Goal: Obtain resource: Download file/media

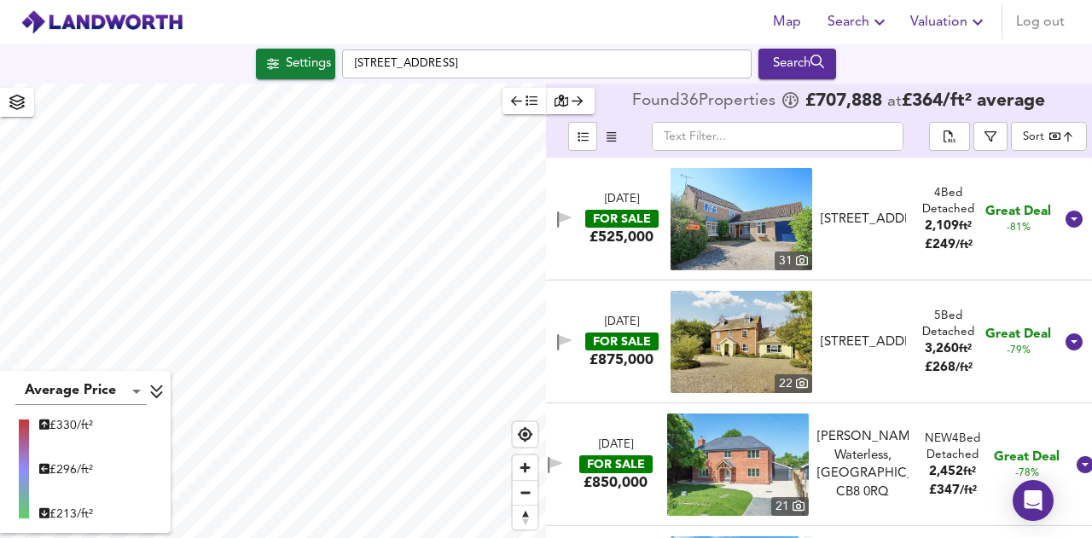
scroll to position [3360, 0]
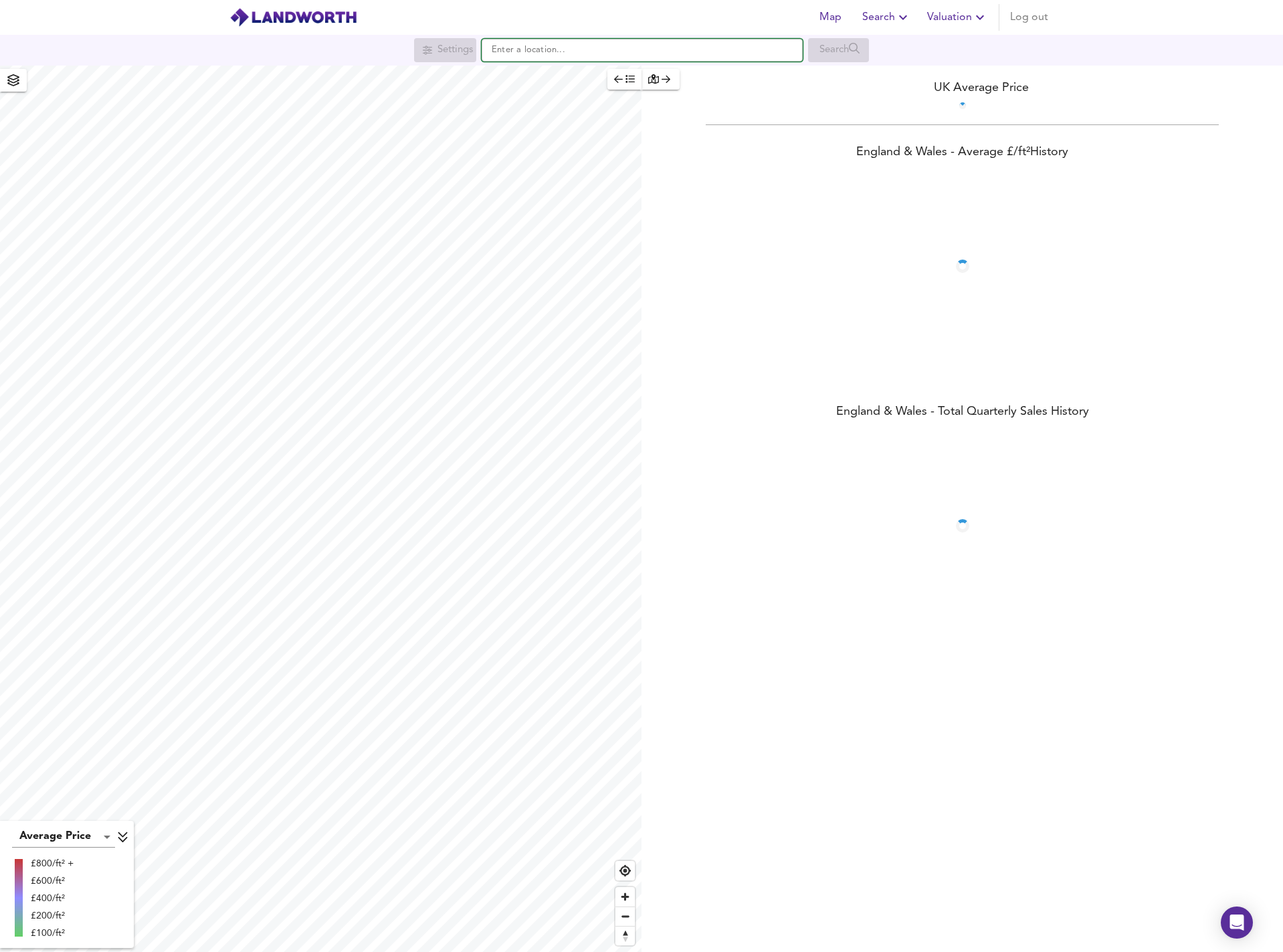
click at [511, 53] on input "text" at bounding box center [642, 49] width 321 height 23
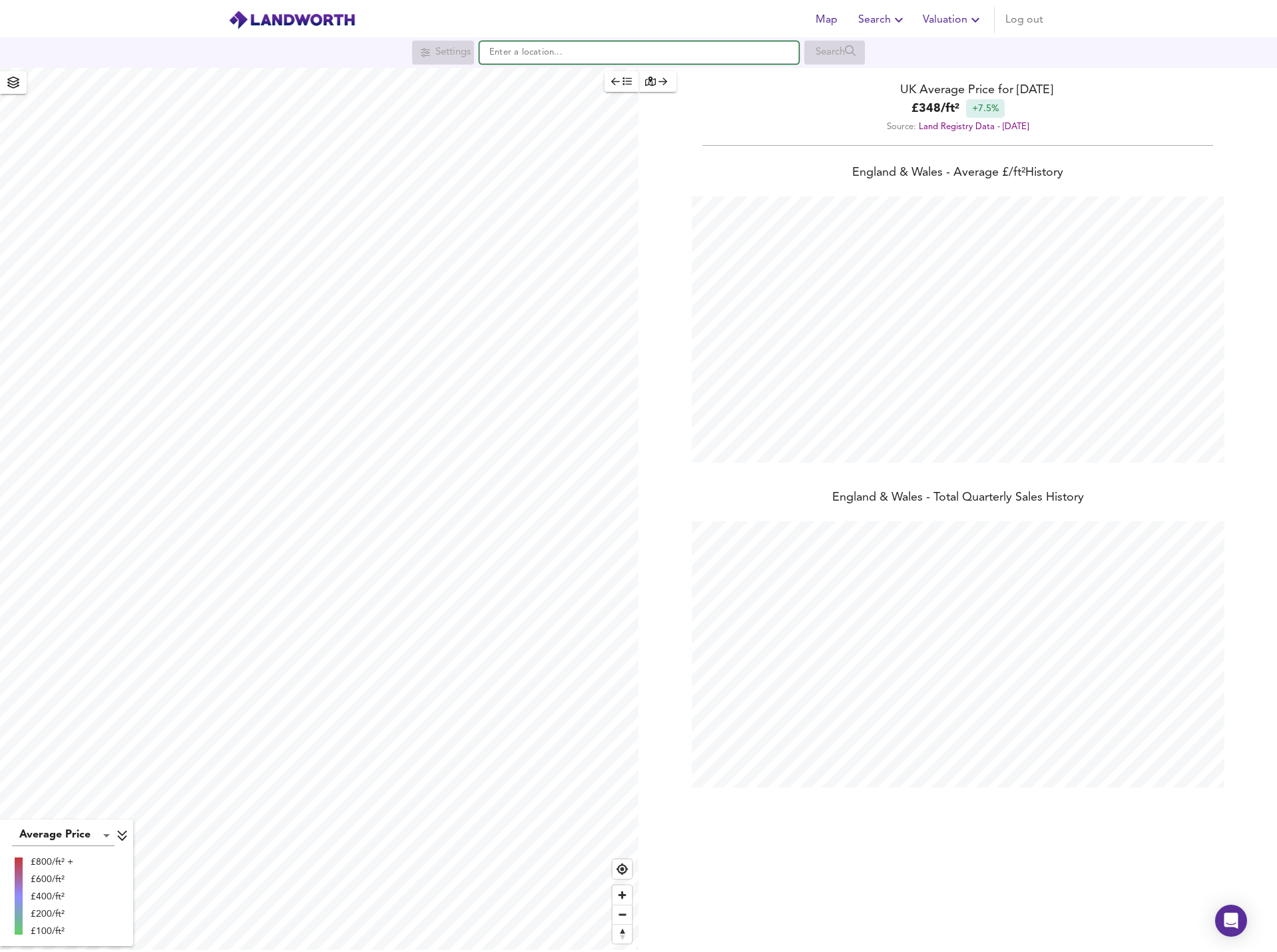
scroll to position [947, 1277]
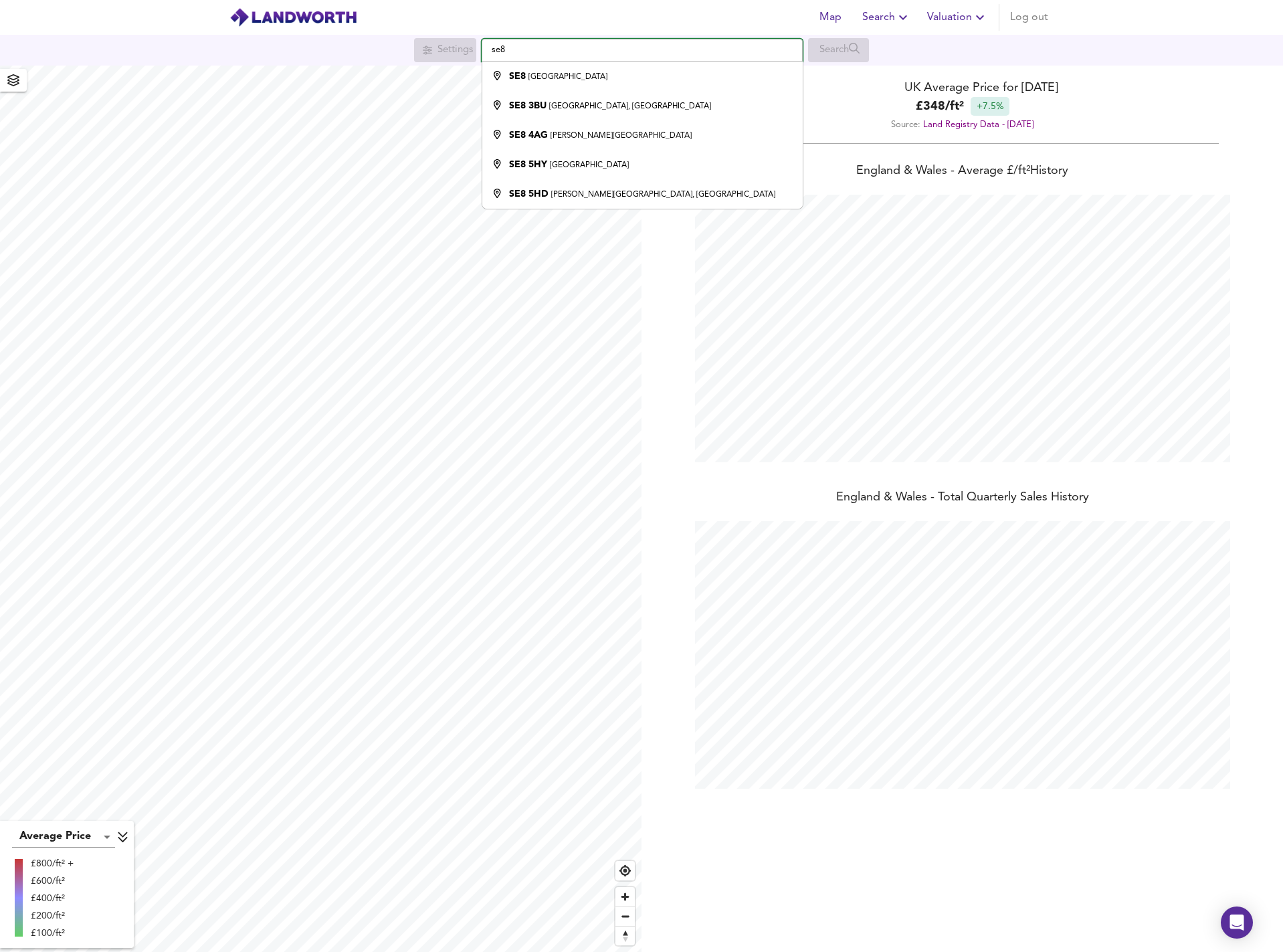
type input "se8"
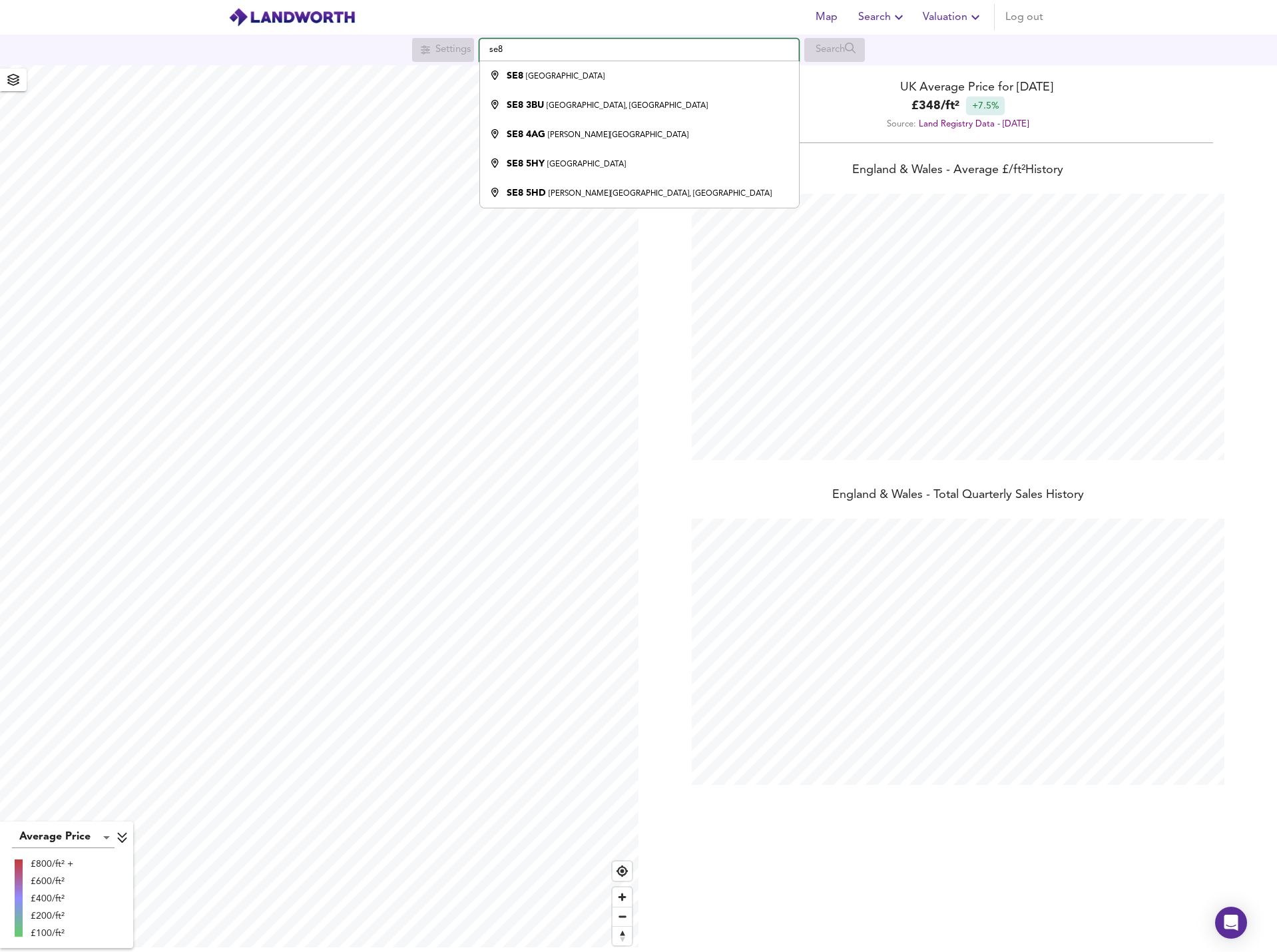
scroll to position [952, 1277]
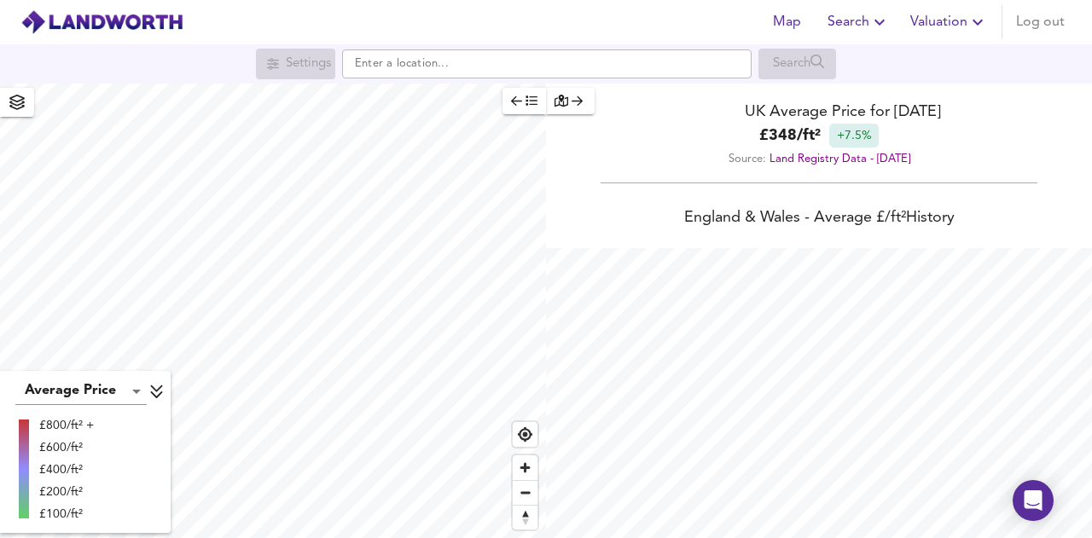
scroll to position [538, 1092]
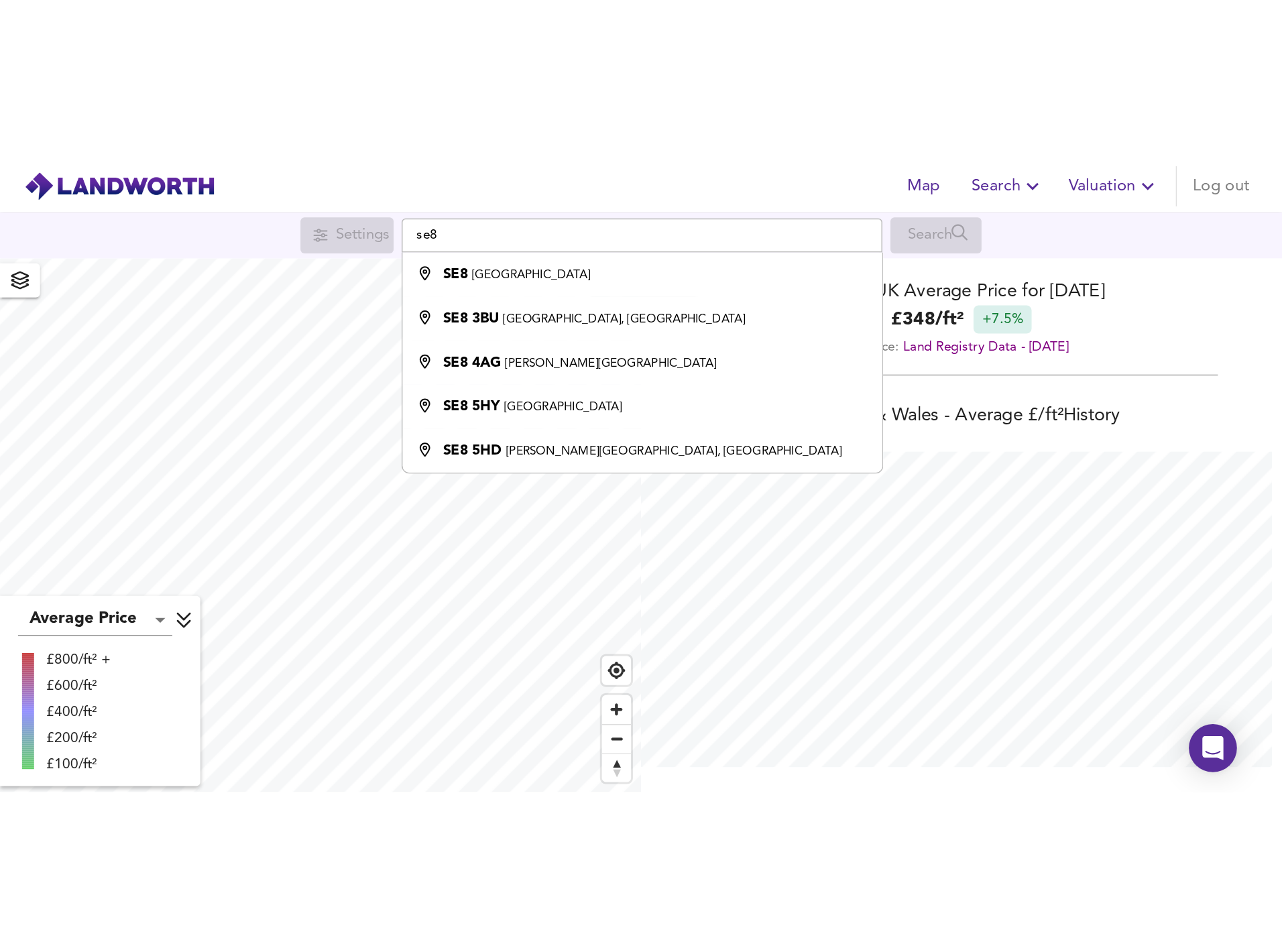
scroll to position [423, 858]
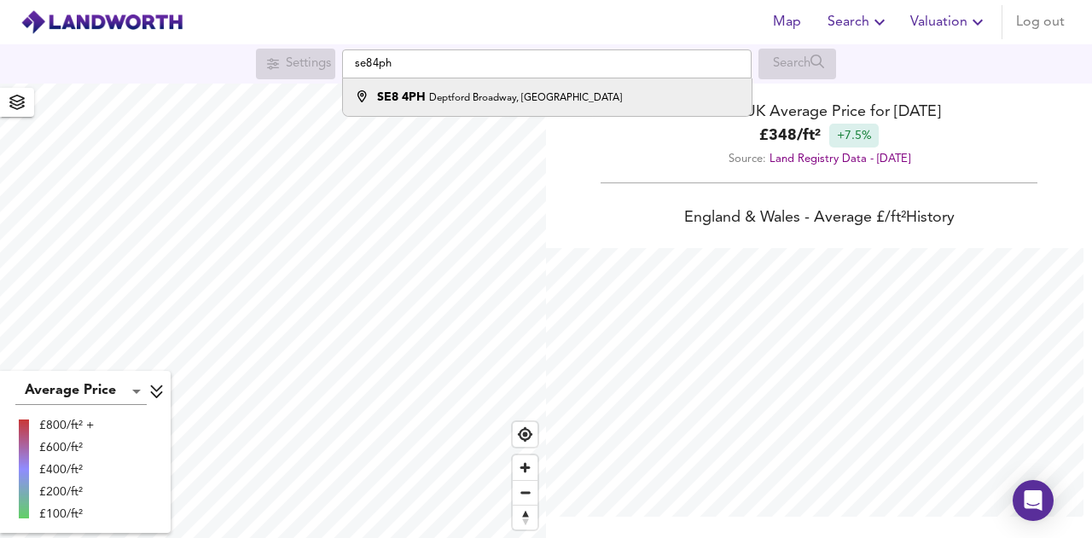
click at [515, 109] on li "SE8 4PH Deptford Broadway, London" at bounding box center [547, 97] width 408 height 38
type input "Deptford Broadway, London SE8 4PH"
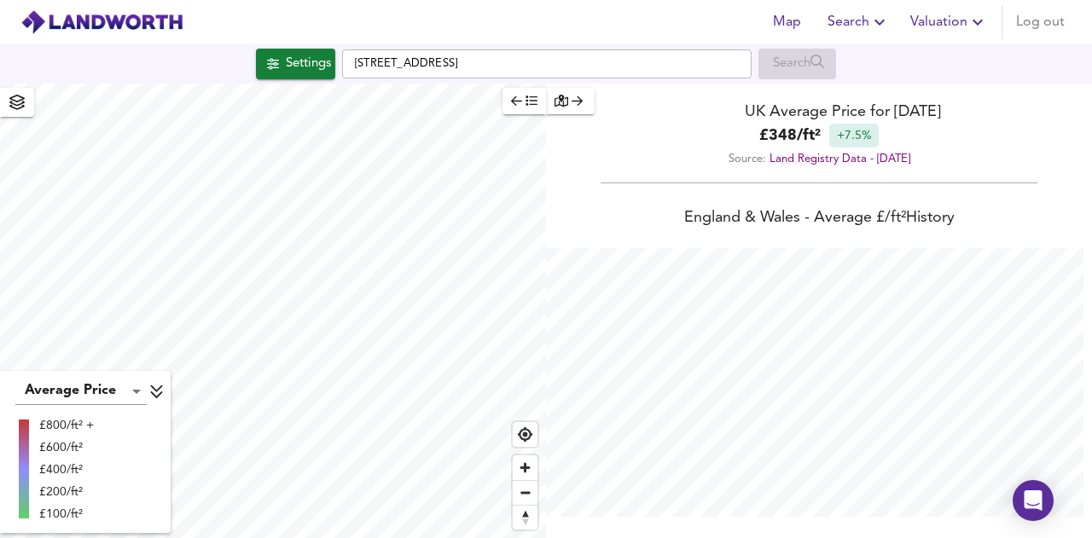
checkbox input "false"
checkbox input "true"
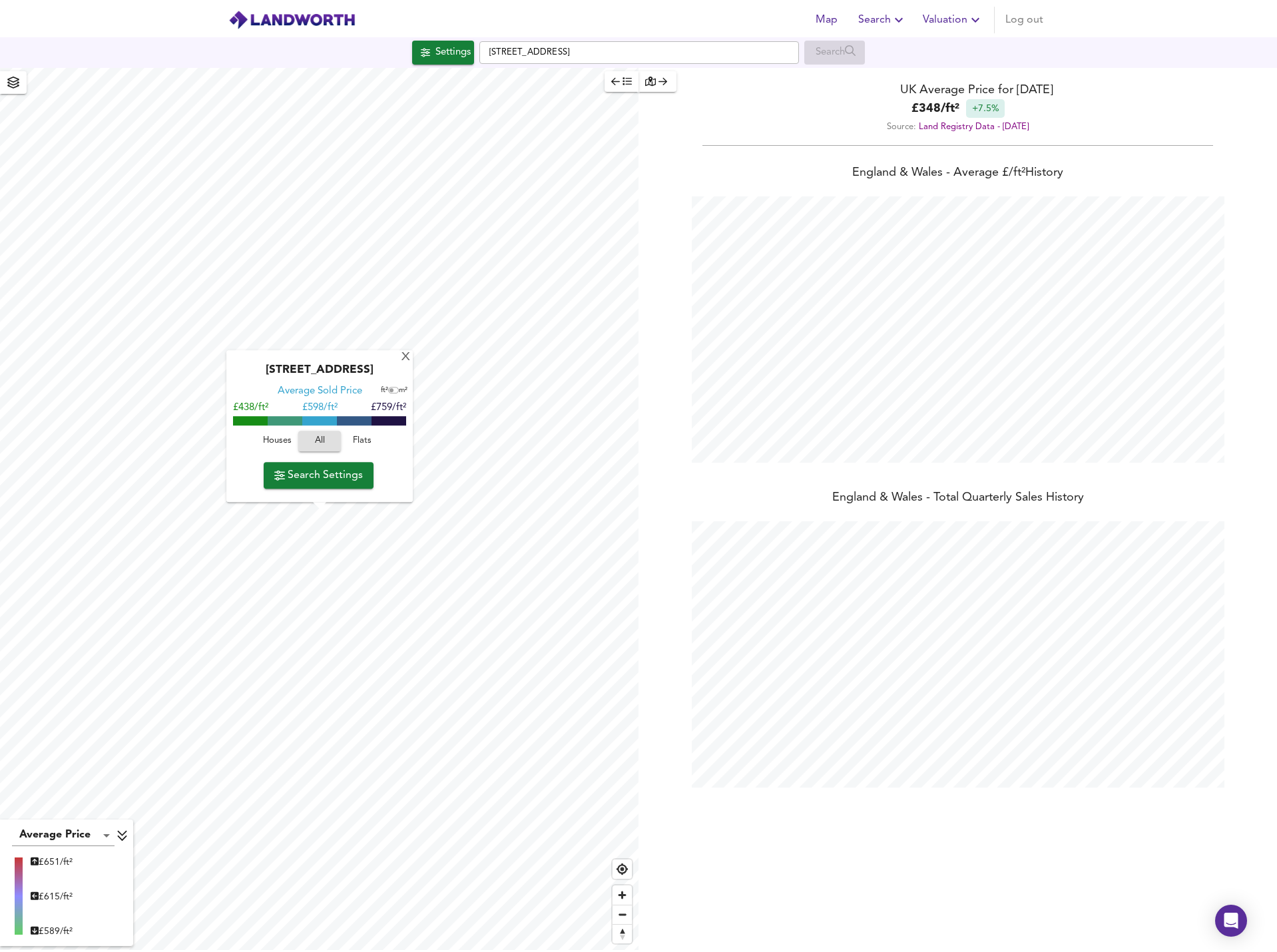
scroll to position [0, 0]
click at [324, 419] on span "Search Settings" at bounding box center [318, 475] width 88 height 19
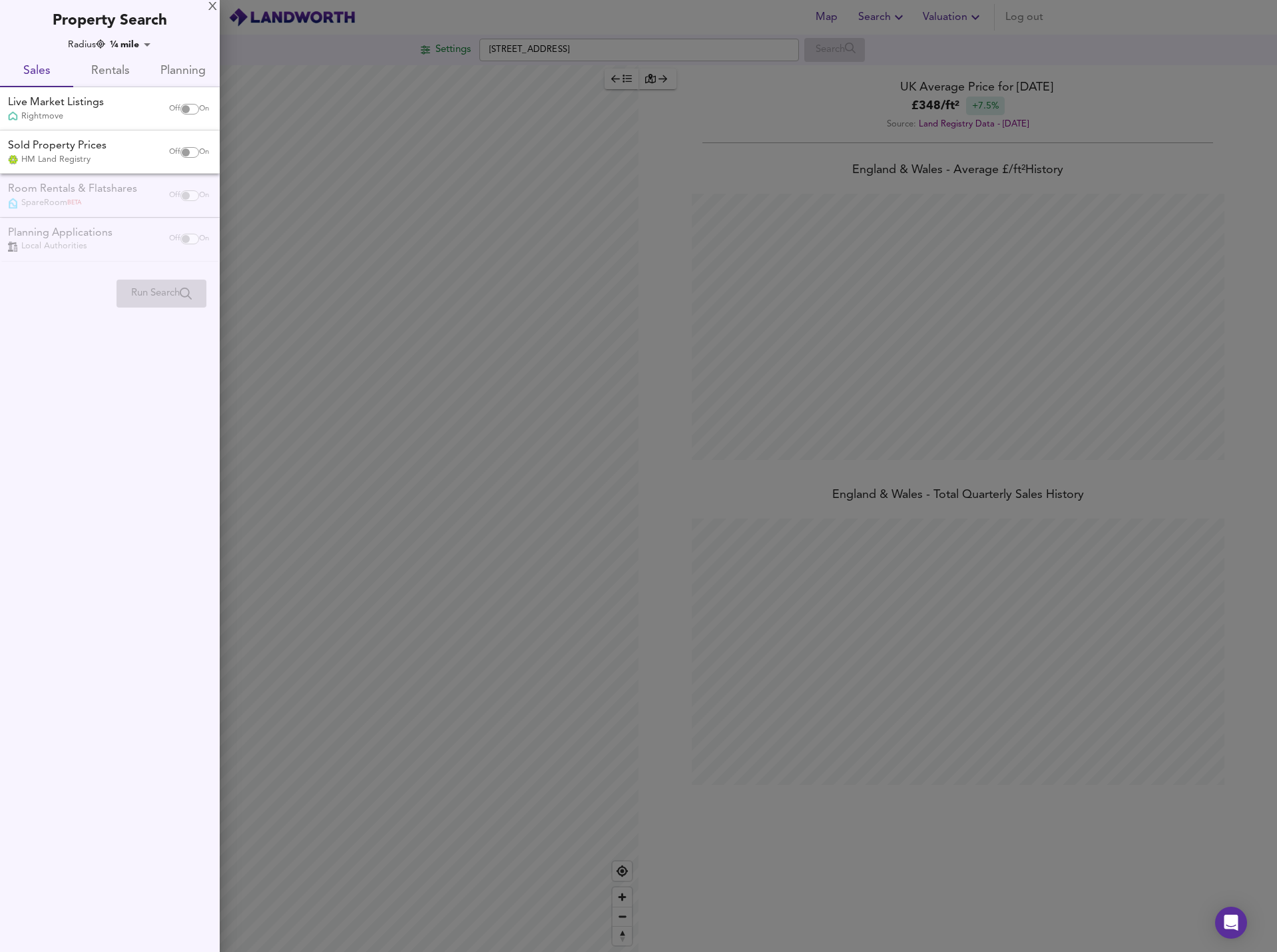
click at [188, 113] on input "checkbox" at bounding box center [186, 109] width 32 height 11
checkbox input "true"
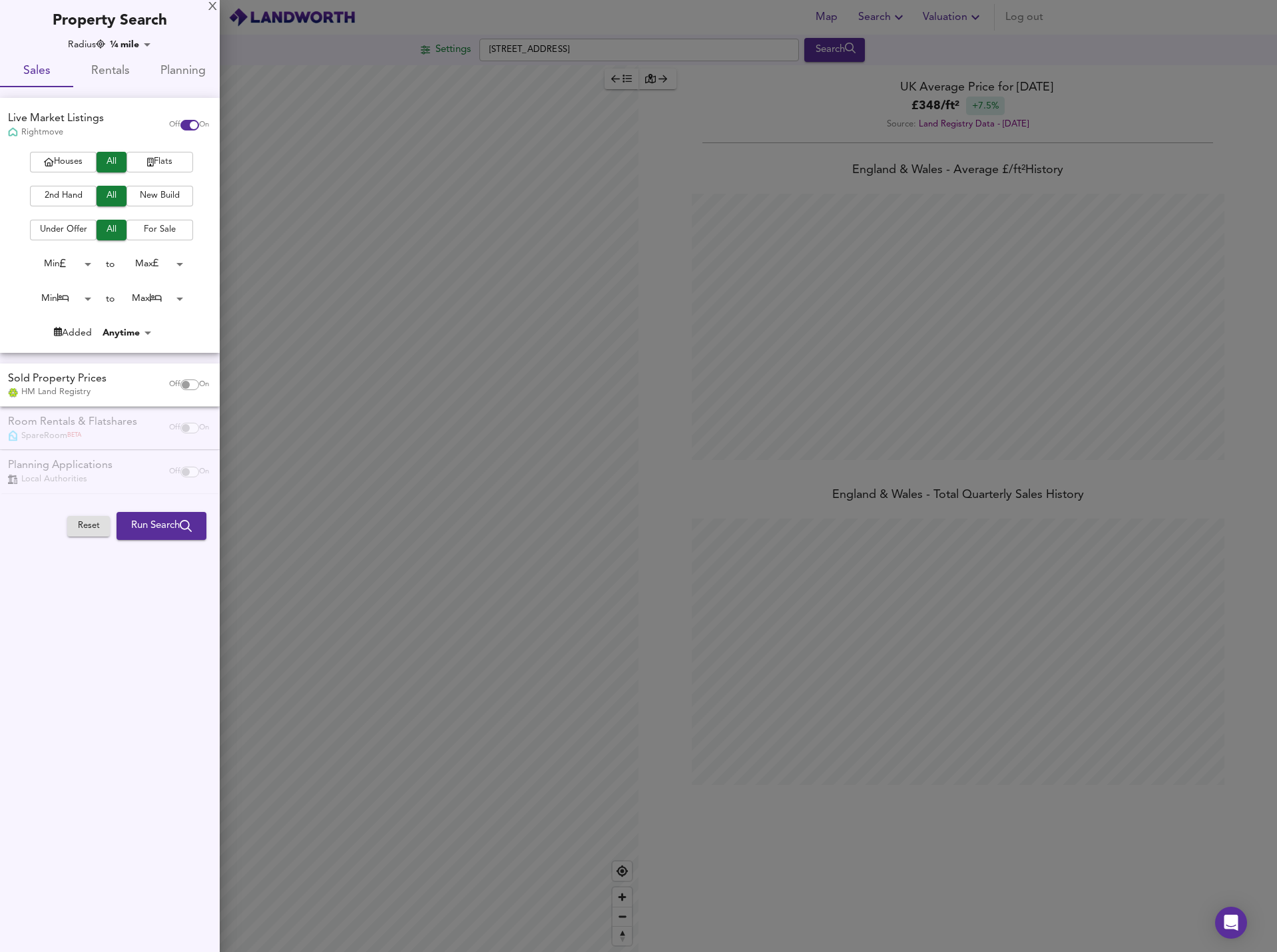
click at [153, 166] on span "Flats" at bounding box center [160, 162] width 53 height 16
click at [149, 232] on span "For Sale" at bounding box center [160, 230] width 53 height 16
click at [161, 301] on body "Map Search Valuation Log out Settings Deptford Broadway, London SE8 4PH Search …" at bounding box center [638, 476] width 1277 height 952
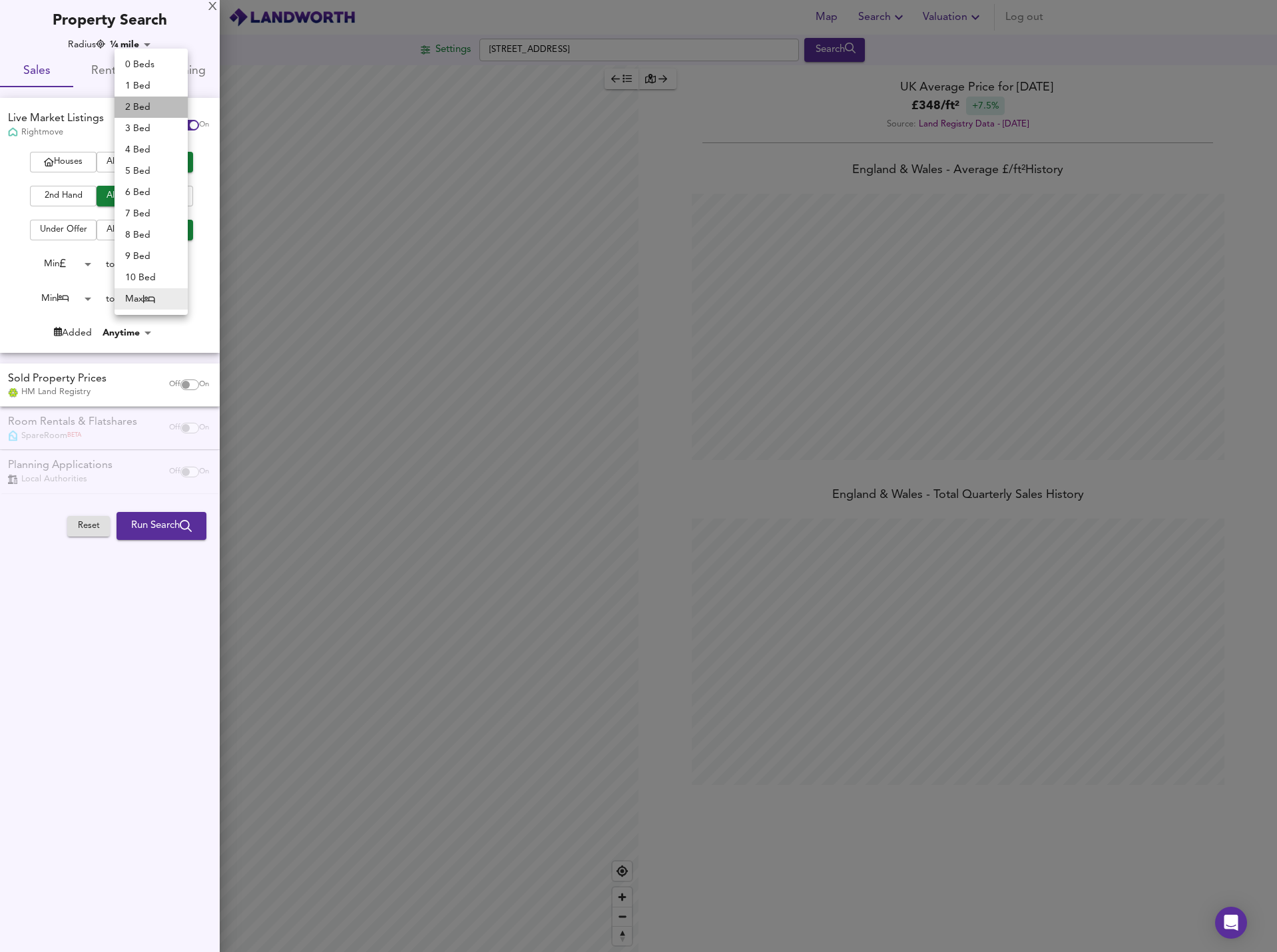
click at [133, 108] on li "2 Bed" at bounding box center [151, 107] width 73 height 21
type input "2"
click at [143, 419] on span "Run Search" at bounding box center [162, 526] width 61 height 17
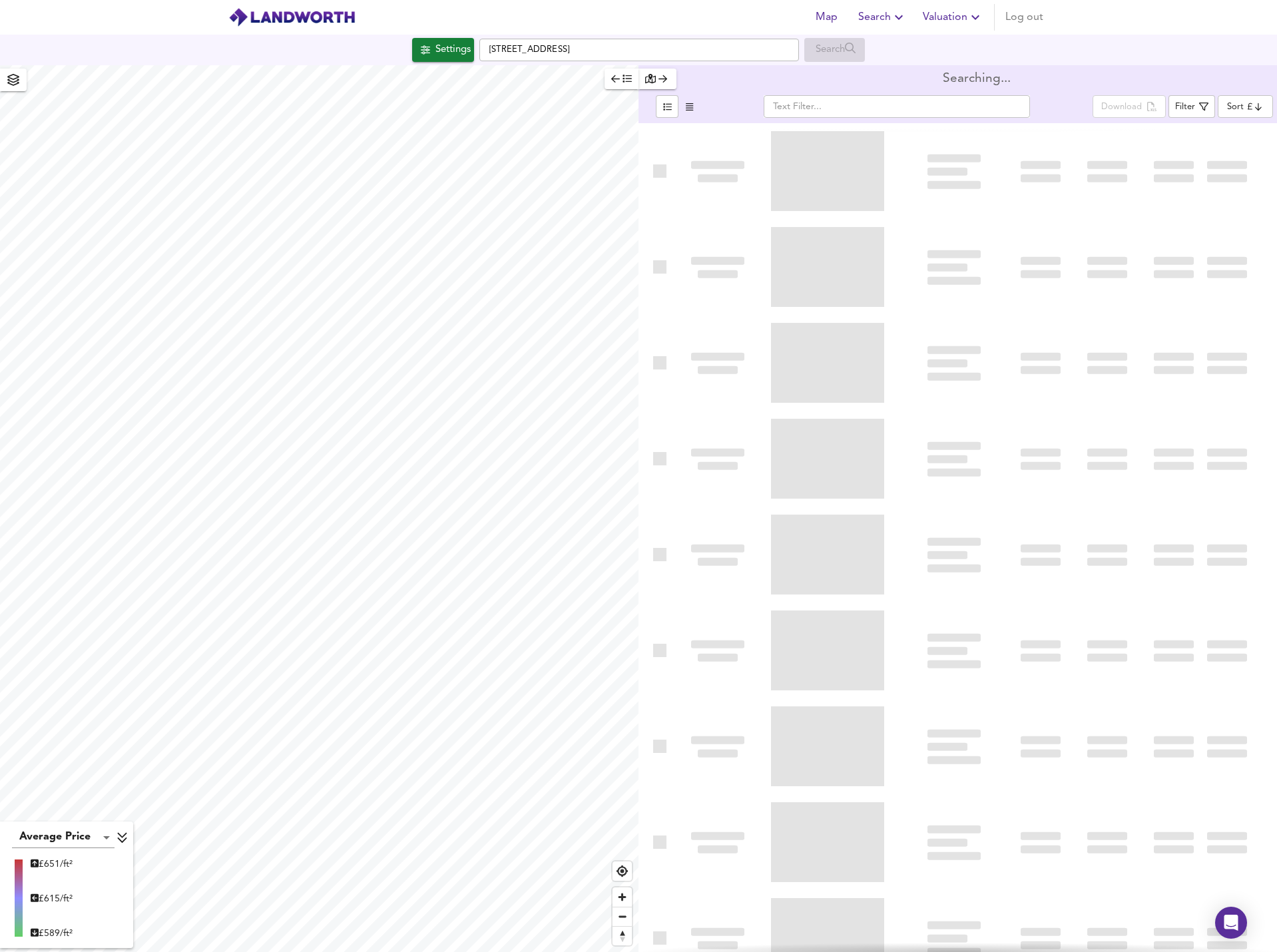
type input "bestdeal"
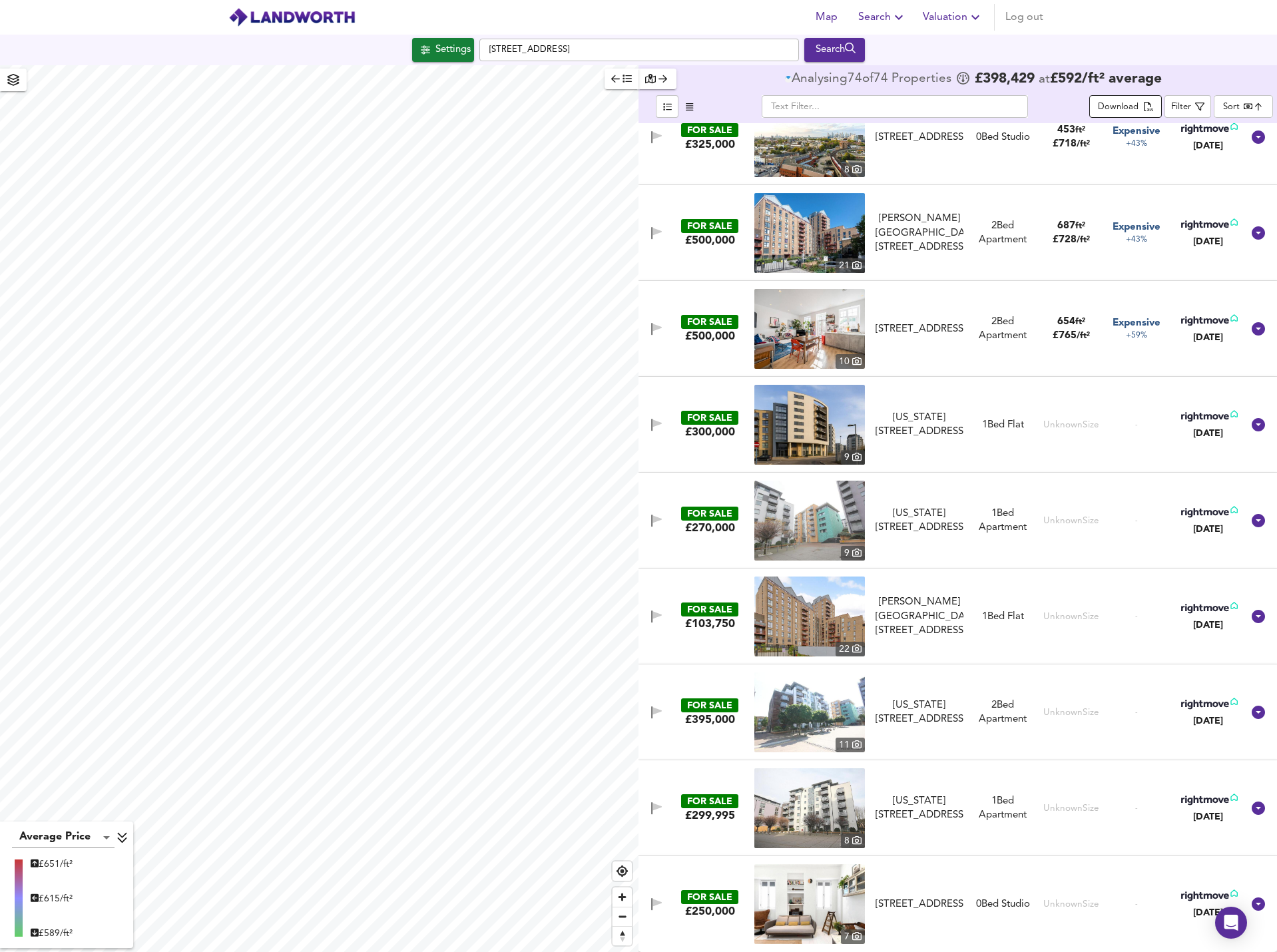
scroll to position [1185, 0]
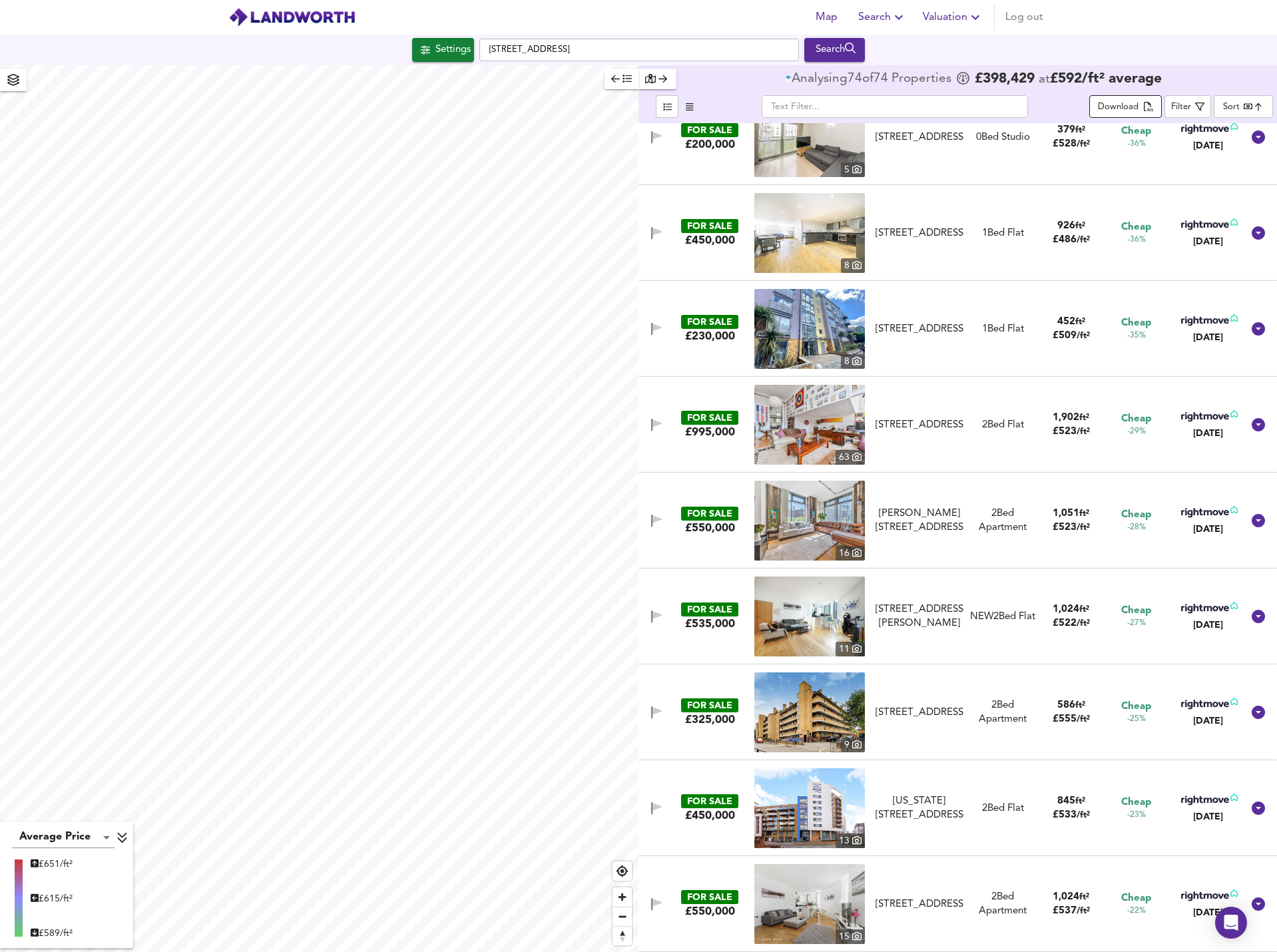
click at [852, 106] on div "Download" at bounding box center [1119, 108] width 41 height 16
click at [441, 53] on div "Settings" at bounding box center [453, 50] width 35 height 17
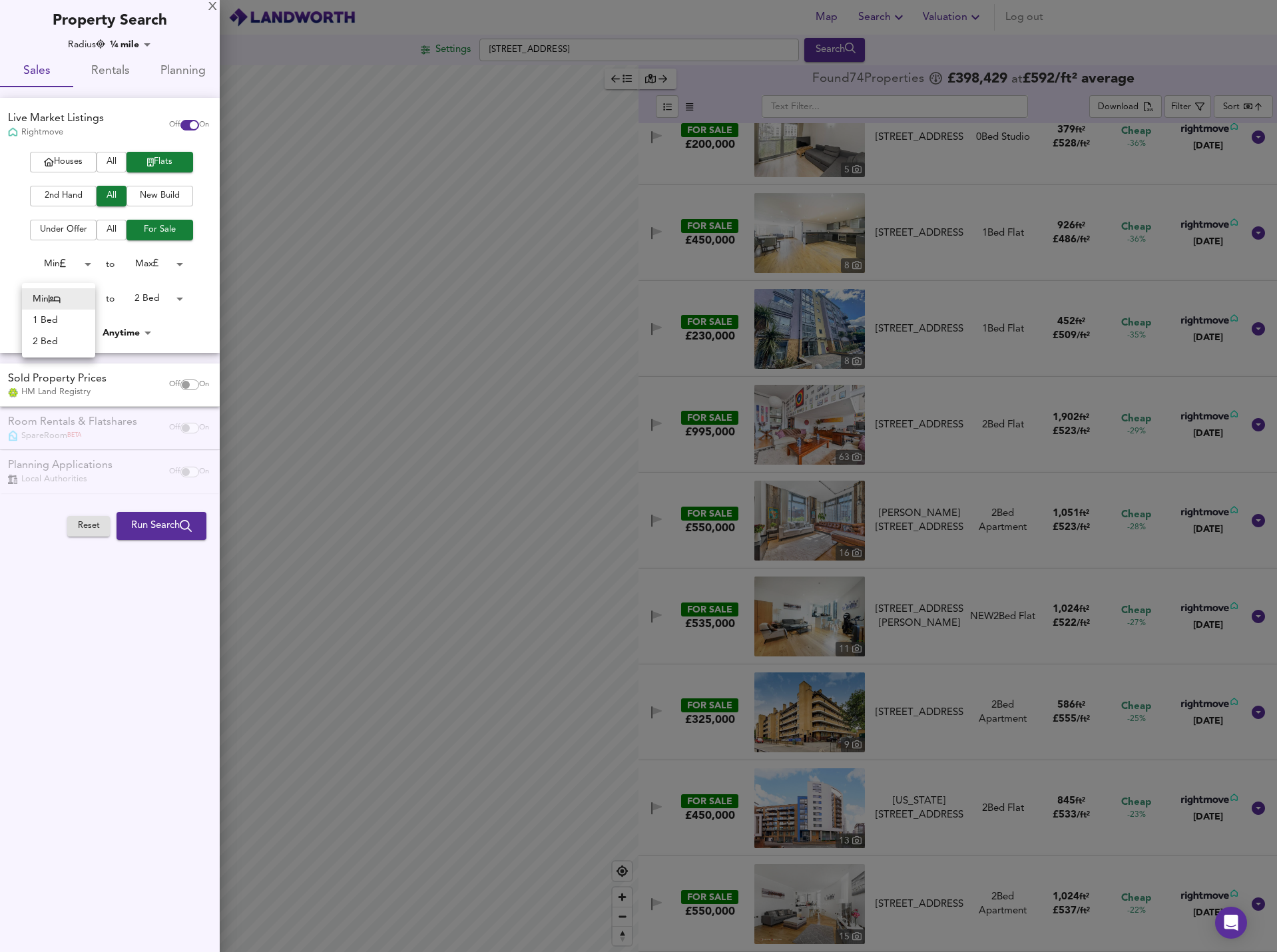
click at [58, 293] on body "Map Search Valuation Log out Settings Deptford Broadway, London SE8 4PH Search …" at bounding box center [638, 476] width 1277 height 952
click at [52, 321] on li "1 Bed" at bounding box center [59, 320] width 73 height 21
type input "1"
click at [179, 419] on span "Run Search" at bounding box center [162, 526] width 61 height 17
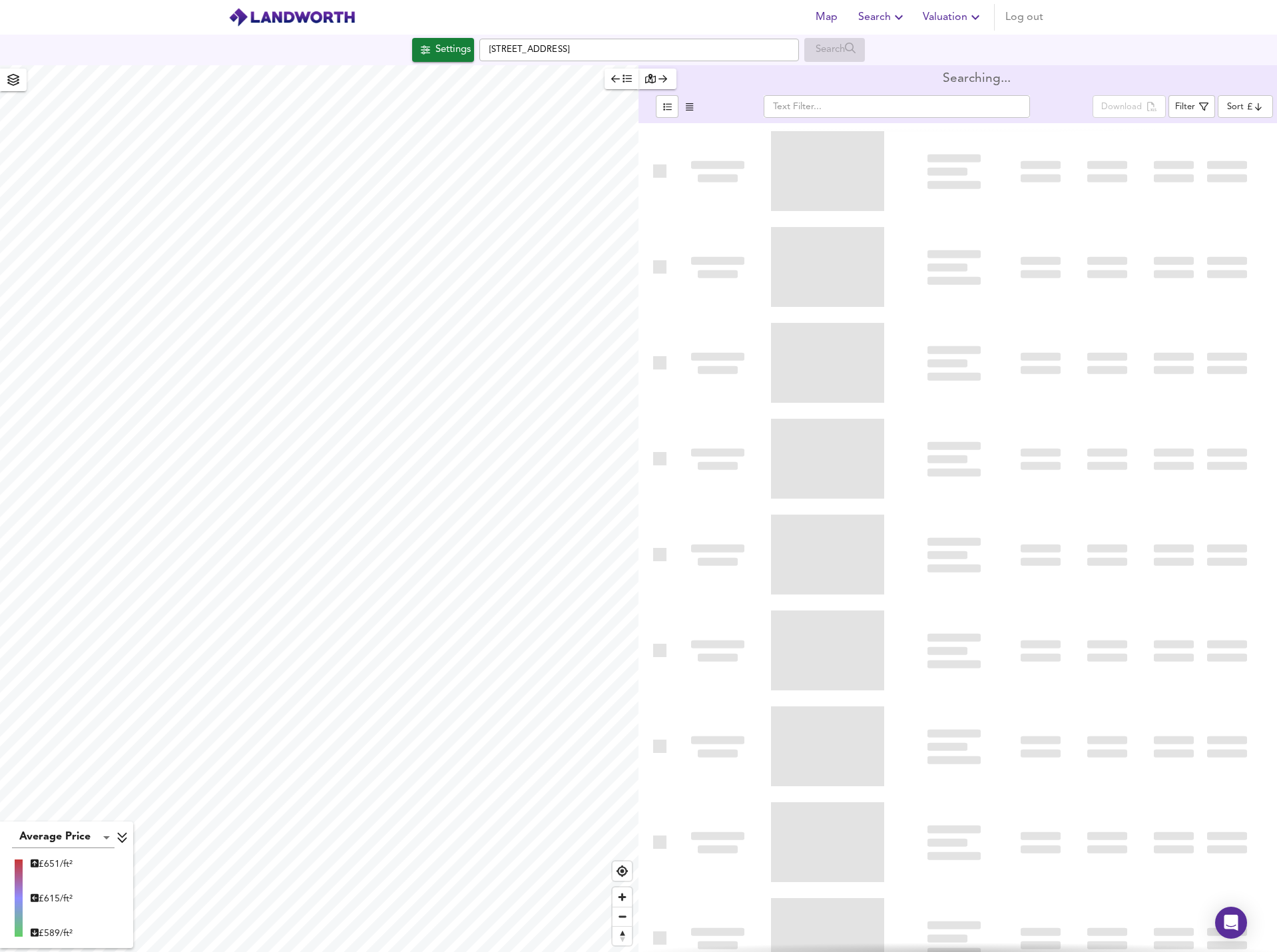
type input "bestdeal"
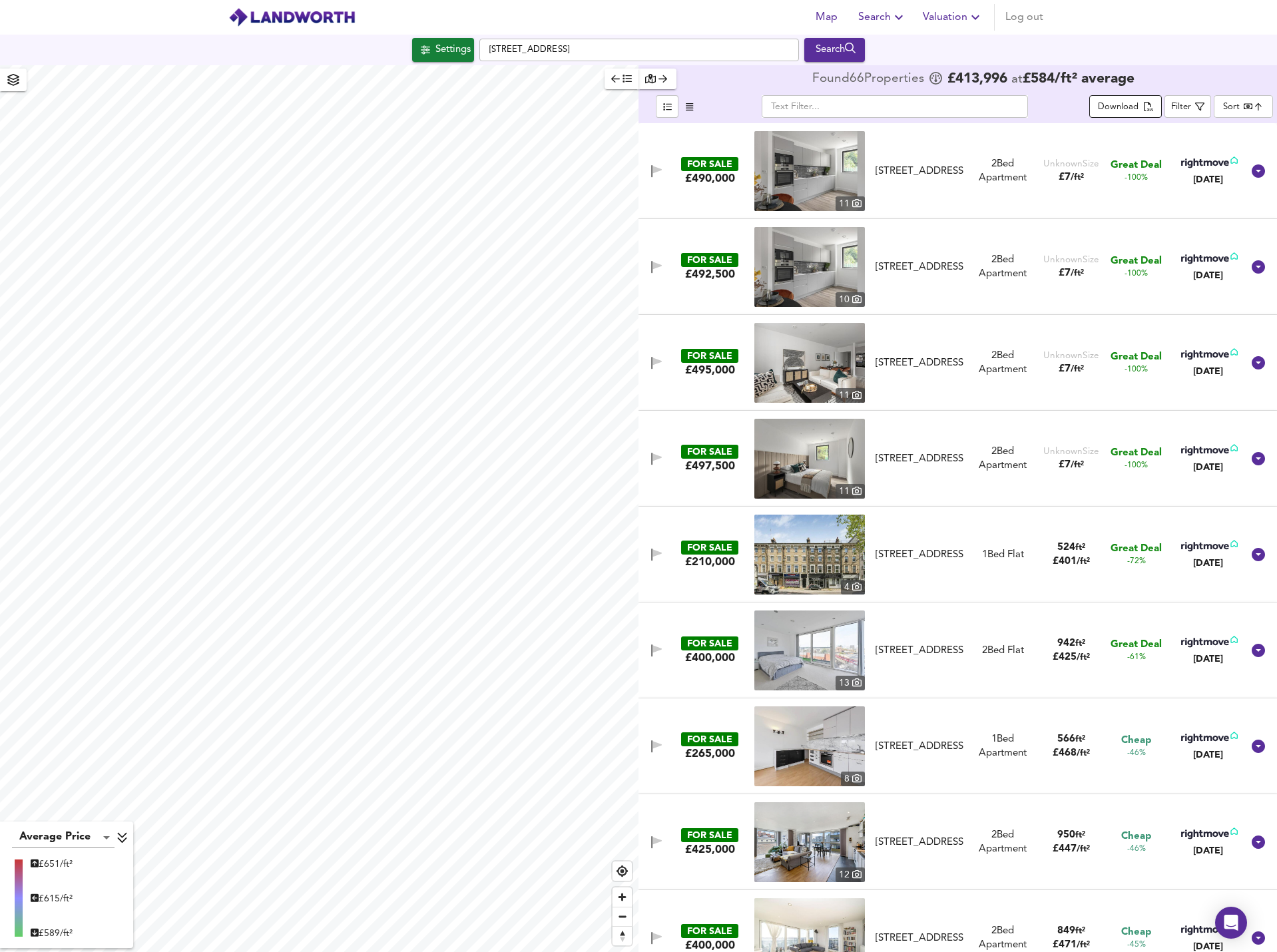
click at [852, 104] on div "Download" at bounding box center [1119, 108] width 41 height 16
click at [852, 101] on div "Download" at bounding box center [1119, 108] width 41 height 16
click at [442, 52] on div "Settings" at bounding box center [453, 50] width 35 height 17
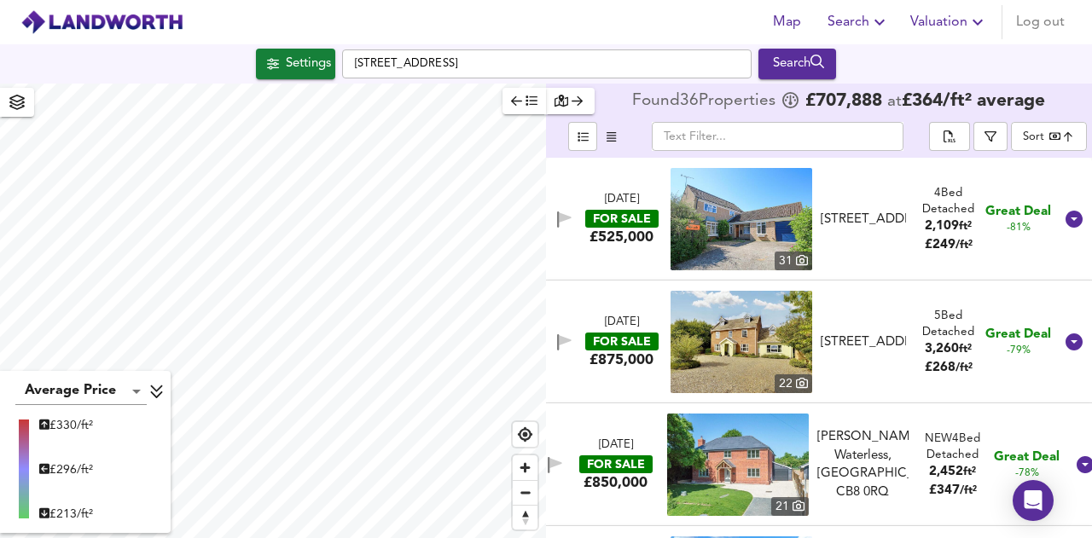
scroll to position [3360, 0]
